Goal: Task Accomplishment & Management: Complete application form

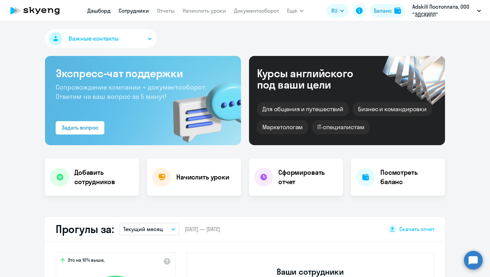
click at [141, 11] on link "Сотрудники" at bounding box center [134, 10] width 30 height 7
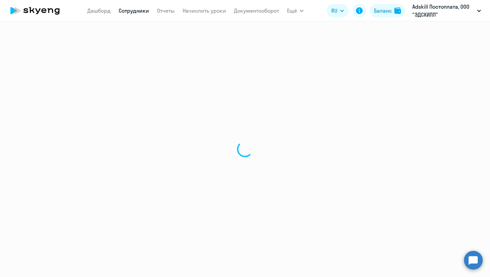
select select "30"
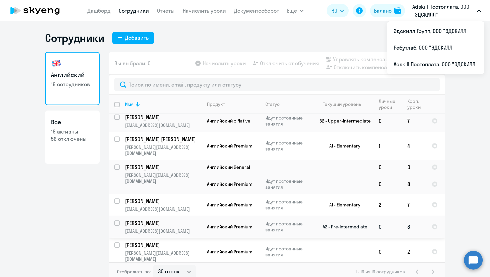
scroll to position [124, 0]
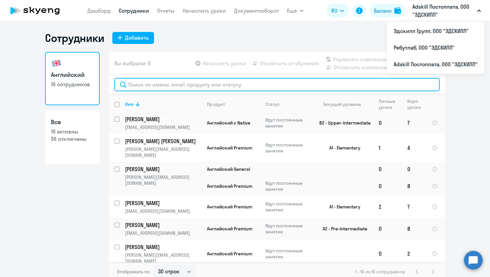
click at [172, 82] on input "text" at bounding box center [276, 84] width 325 height 13
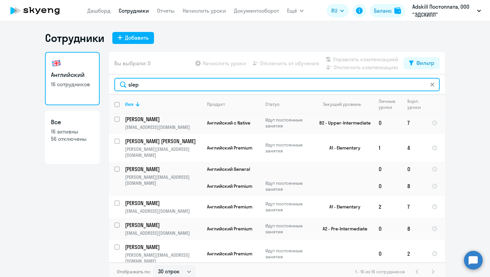
scroll to position [0, 0]
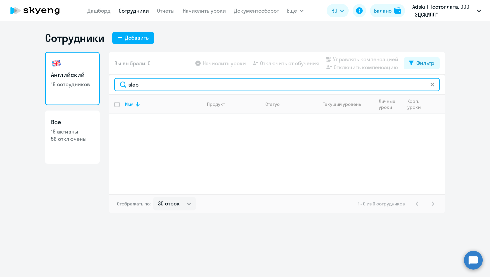
type input "slep"
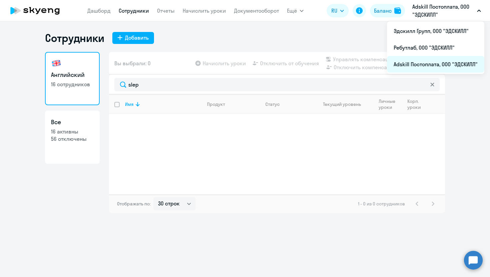
click at [423, 64] on li "Adskill Постоплата, ООО "ЭДСКИЛЛ"" at bounding box center [435, 64] width 97 height 17
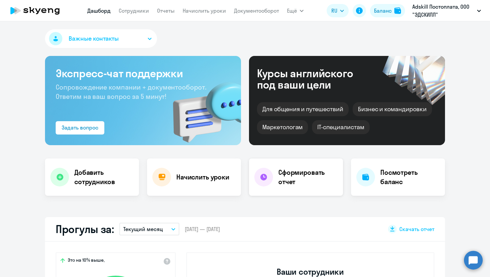
select select "30"
click at [93, 172] on h4 "Добавить сотрудников" at bounding box center [103, 177] width 59 height 19
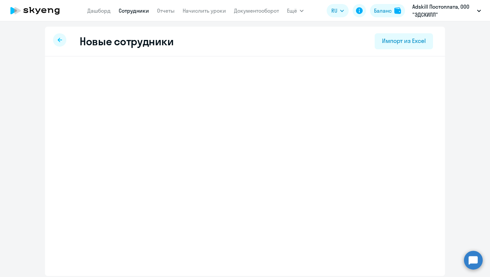
select select "english_adult_not_native_speaker"
select select "3"
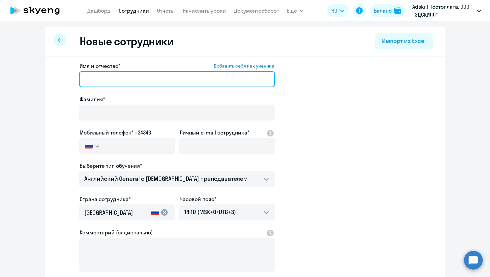
click at [149, 74] on input "Имя и отчество* Добавить себя как ученика" at bounding box center [177, 79] width 196 height 16
paste input "Alexandra Slepchenko"
drag, startPoint x: 154, startPoint y: 79, endPoint x: 113, endPoint y: 77, distance: 41.7
click at [113, 77] on input "Alexandra Slepchenko" at bounding box center [177, 79] width 196 height 16
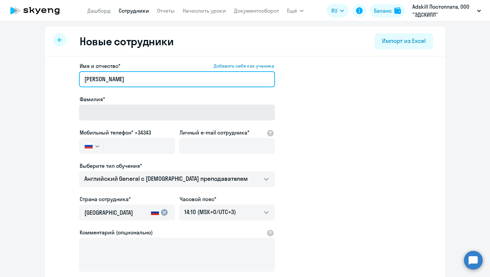
type input "Alexandra"
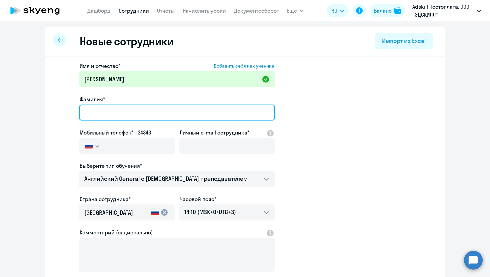
click at [105, 114] on input "Фамилия*" at bounding box center [177, 113] width 196 height 16
paste input "Slepchenko"
type input "Slepchenko"
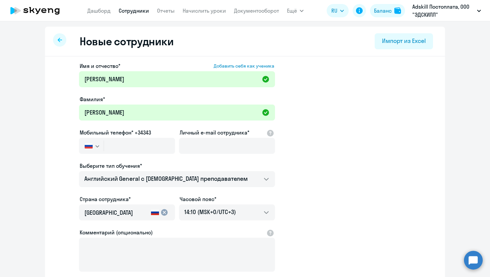
click at [442, 94] on div "Имя и отчество* Добавить себя как ученика Alexandra Фамилия* Slepchenko Мобильн…" at bounding box center [245, 203] width 400 height 293
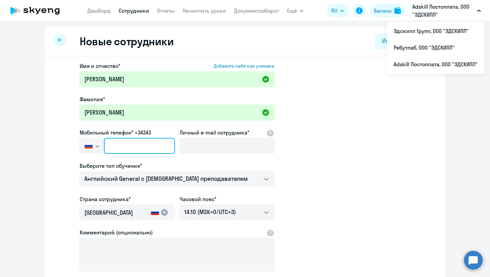
click at [125, 150] on input "text" at bounding box center [139, 146] width 71 height 16
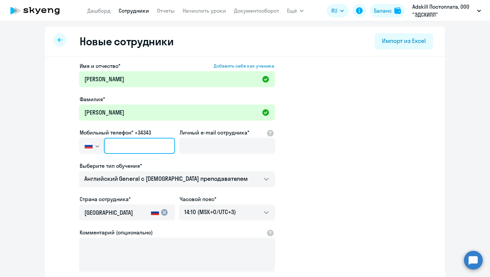
paste input "+7 924 873-65-08"
type input "+7 924 873-65-08"
click at [369, 128] on app-new-student-form "Имя и отчество* Добавить себя как ученика Alexandra Фамилия* Slepchenko Мобильн…" at bounding box center [245, 181] width 379 height 238
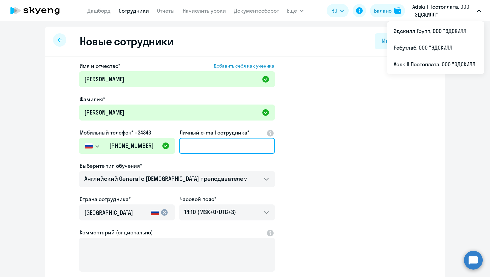
click at [202, 145] on input "Личный e-mail сотрудника*" at bounding box center [227, 146] width 96 height 16
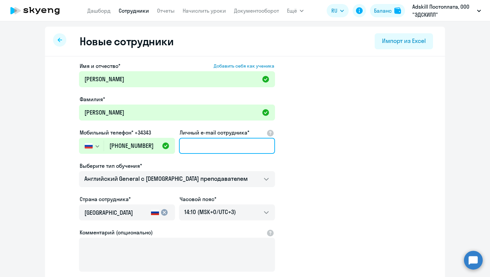
paste input "alexandra.slepchenko@adskill.com"
type input "alexandra.slepchenko@adskill.com"
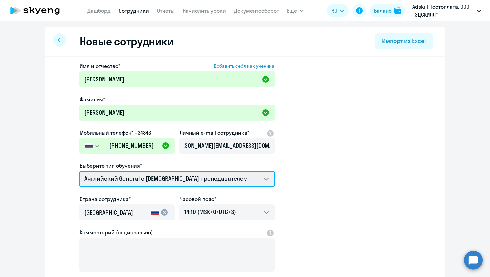
click at [196, 182] on select "Английский General с англоговорящим преподавателем Премиум английский с русског…" at bounding box center [177, 179] width 196 height 16
select select "english_adult_not_native_speaker_premium"
click at [79, 171] on select "Английский General с англоговорящим преподавателем Премиум английский с русског…" at bounding box center [177, 179] width 196 height 16
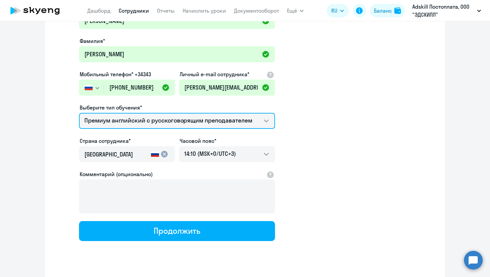
scroll to position [59, 0]
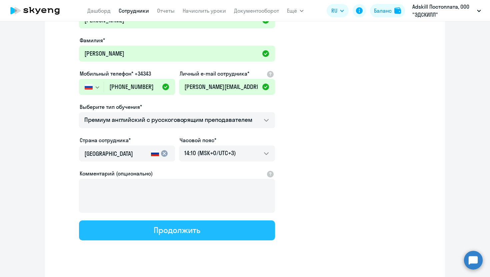
click at [209, 236] on button "Продолжить" at bounding box center [177, 231] width 196 height 20
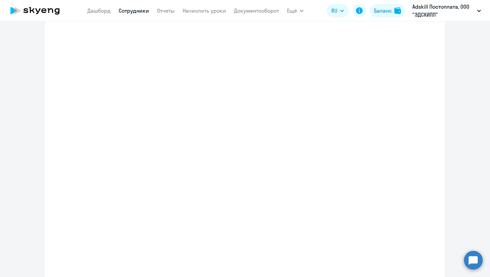
select select "english_adult_not_native_speaker_premium"
select select "3"
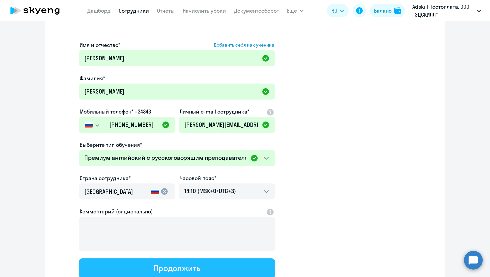
scroll to position [0, 0]
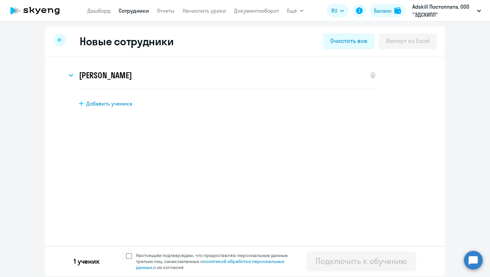
click at [128, 256] on span at bounding box center [129, 256] width 6 height 6
click at [126, 253] on input "Настоящим подтверждаю, что предоставляю персональные данные третьих лиц, ознако…" at bounding box center [126, 252] width 0 height 0
checkbox input "true"
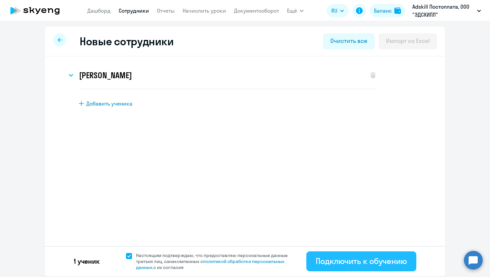
click at [345, 259] on div "Подключить к обучению" at bounding box center [361, 261] width 91 height 11
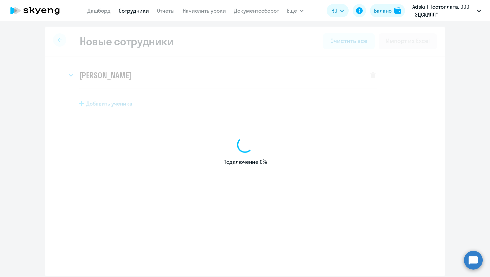
select select "english_adult_not_native_speaker"
select select "3"
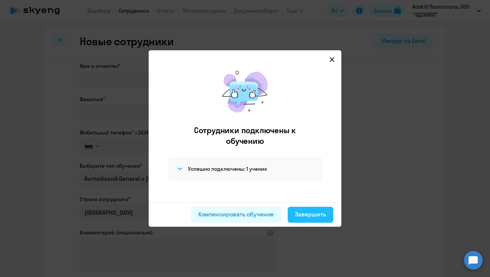
click at [313, 214] on div "Завершить" at bounding box center [310, 214] width 31 height 9
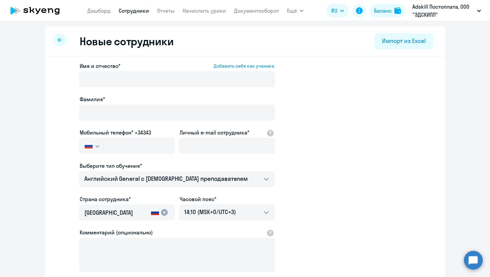
select select "30"
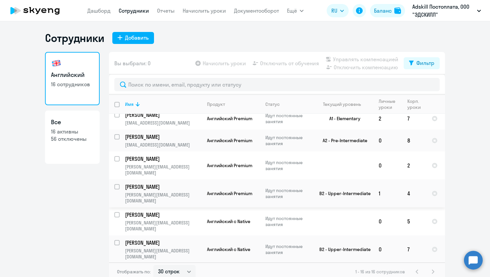
scroll to position [4, 0]
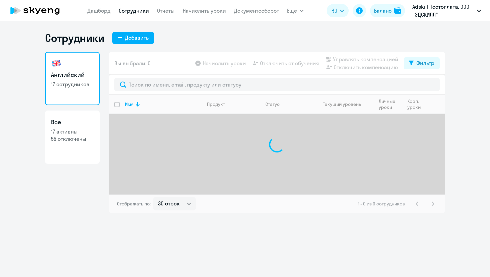
select select "30"
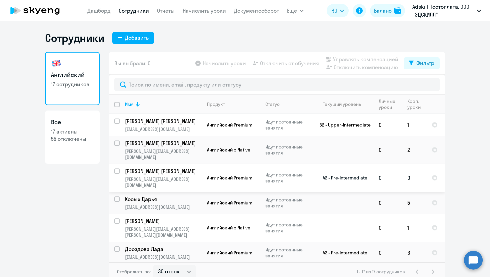
click at [115, 169] on input "select row 4411725" at bounding box center [120, 175] width 13 height 13
checkbox input "true"
click at [233, 65] on span "Начислить уроки" at bounding box center [224, 63] width 43 height 8
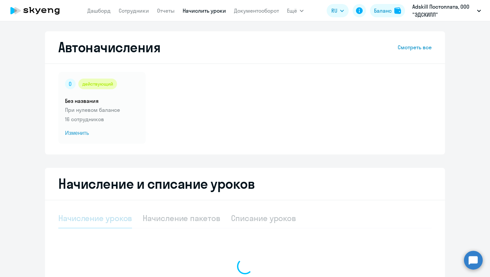
select select "10"
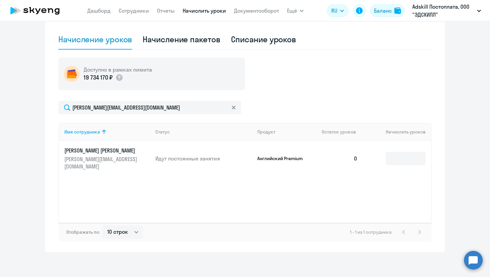
scroll to position [181, 0]
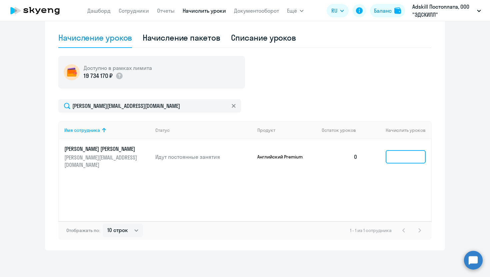
click at [405, 150] on input at bounding box center [406, 156] width 40 height 13
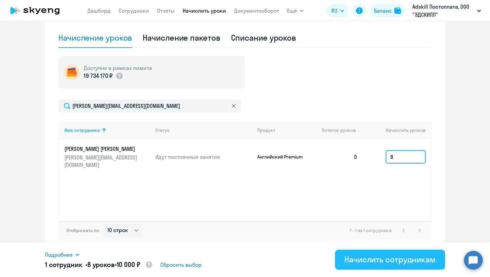
type input "8"
click at [372, 258] on div "Начислить сотрудникам" at bounding box center [389, 259] width 91 height 11
